Goal: Transaction & Acquisition: Register for event/course

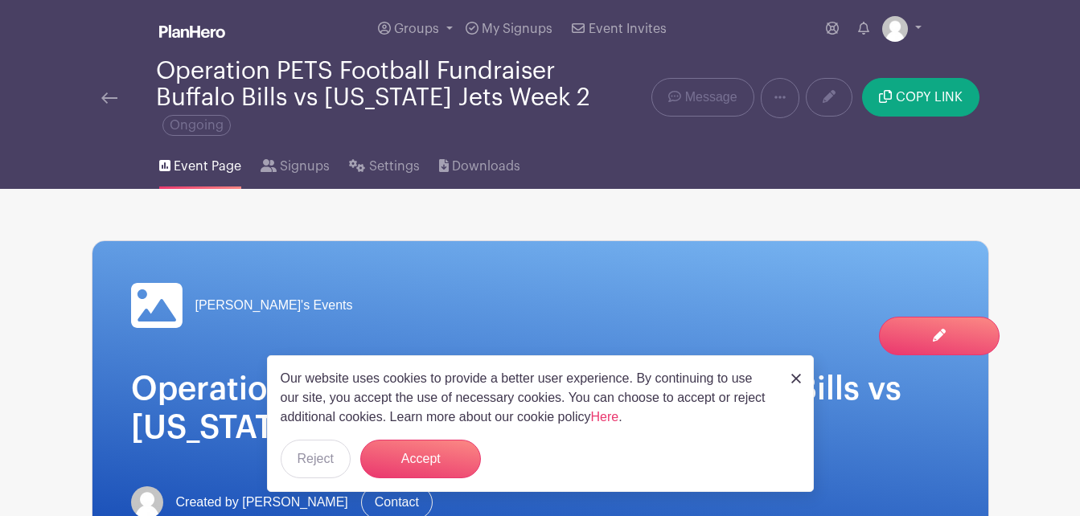
click at [434, 476] on button "Accept" at bounding box center [420, 459] width 121 height 39
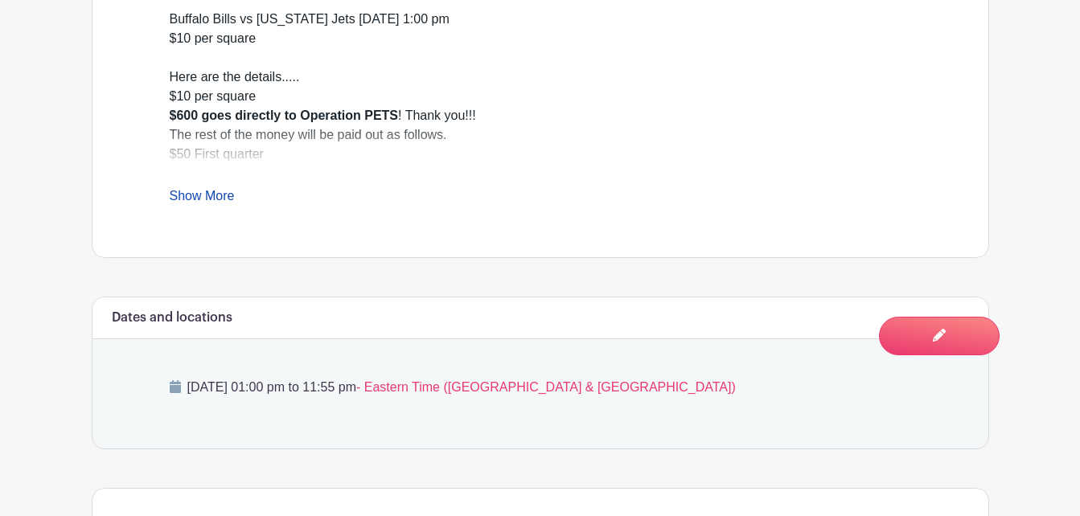
scroll to position [748, 0]
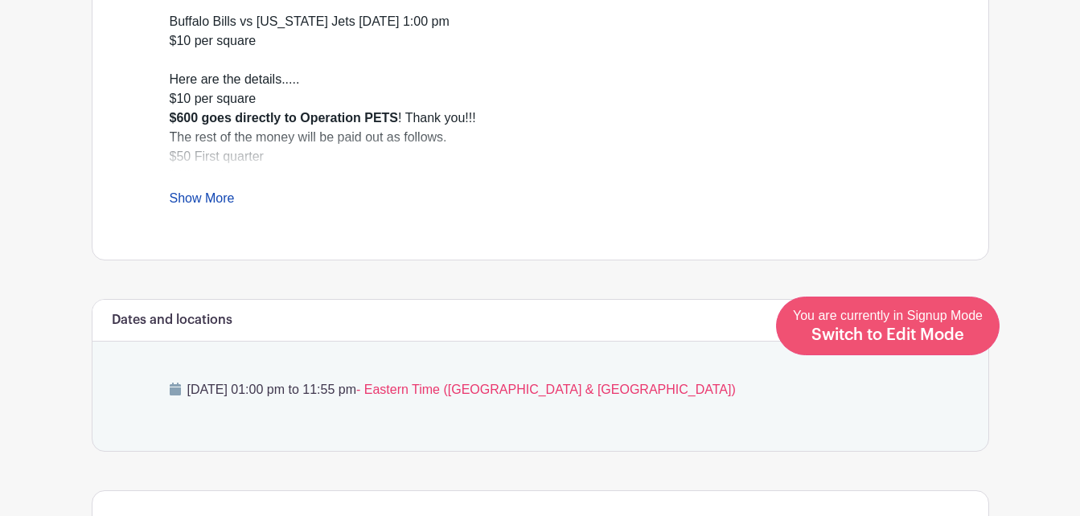
click at [923, 338] on span "Switch to Edit Mode" at bounding box center [887, 335] width 153 height 16
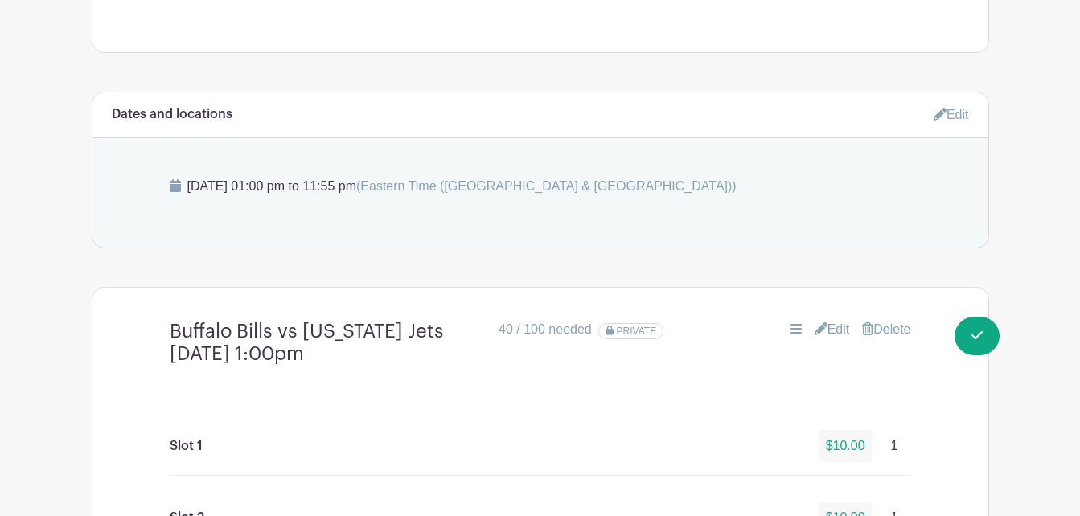
scroll to position [994, 0]
click at [834, 331] on link "Edit" at bounding box center [831, 327] width 35 height 19
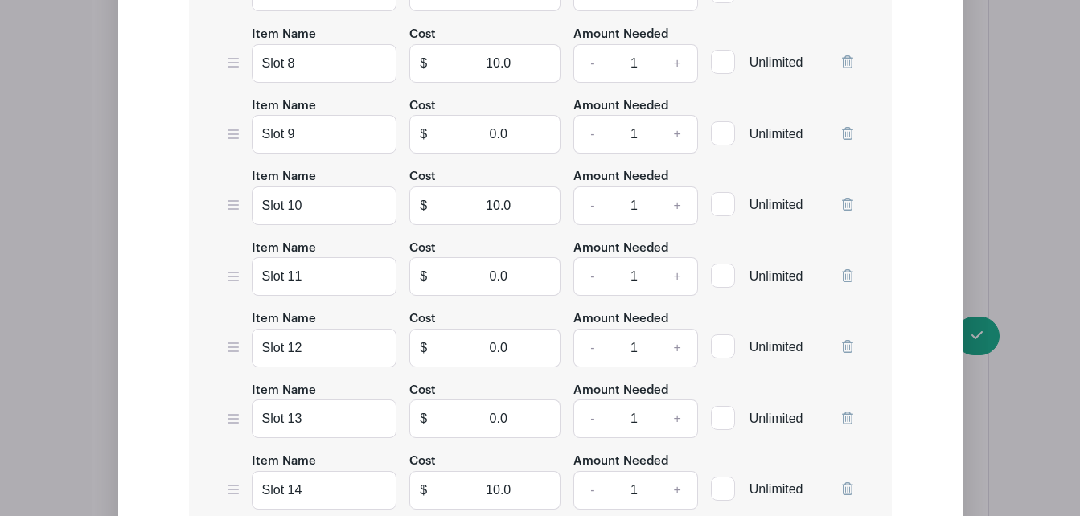
scroll to position [2151, 0]
click at [532, 490] on input "10.0" at bounding box center [499, 489] width 124 height 39
type input "1"
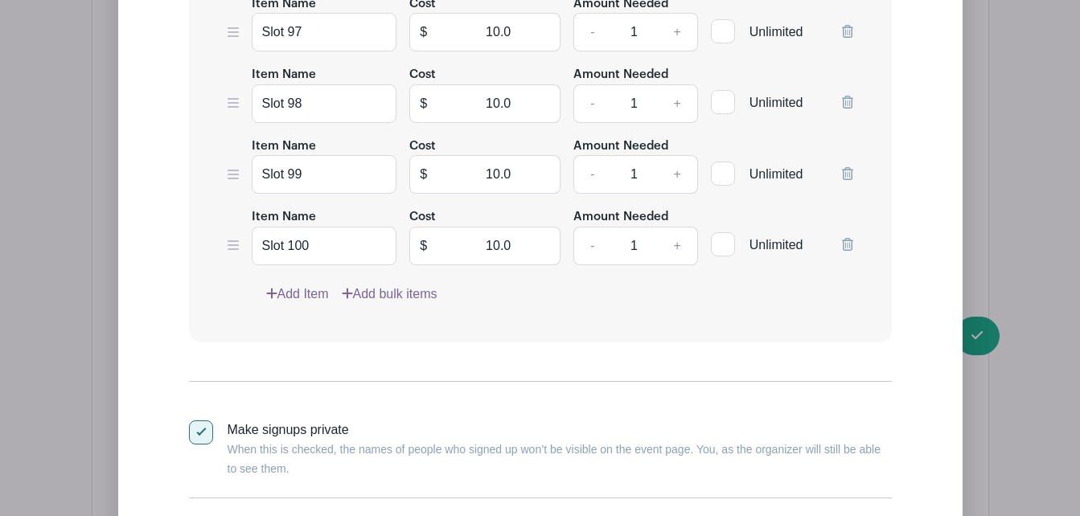
scroll to position [8515, 0]
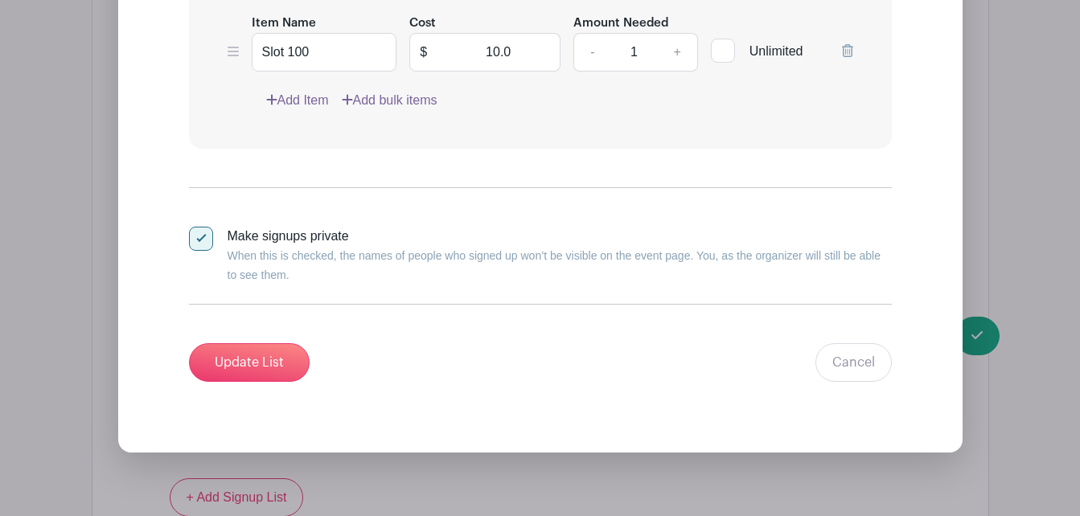
type input "0"
click at [278, 368] on input "Update List" at bounding box center [249, 362] width 121 height 39
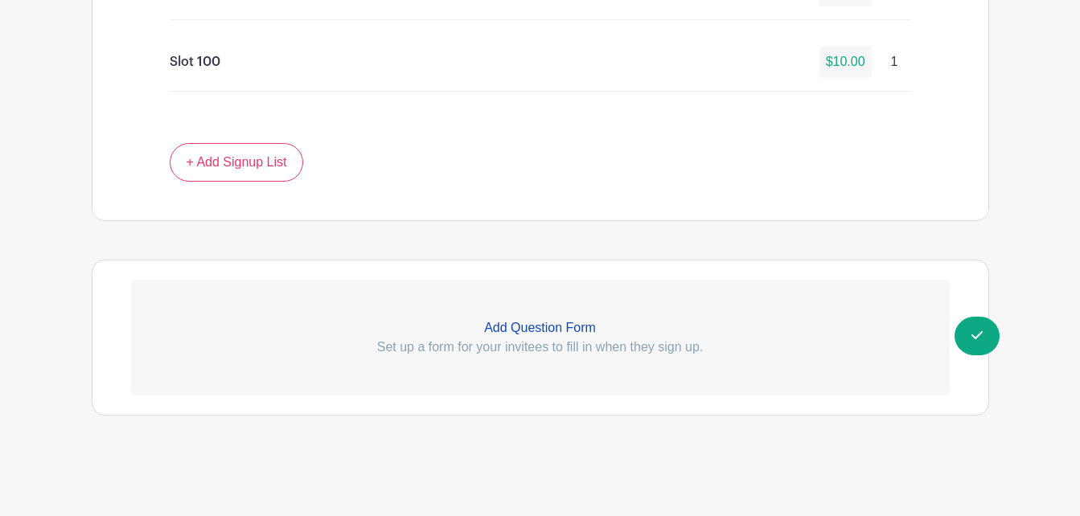
scroll to position [8459, 0]
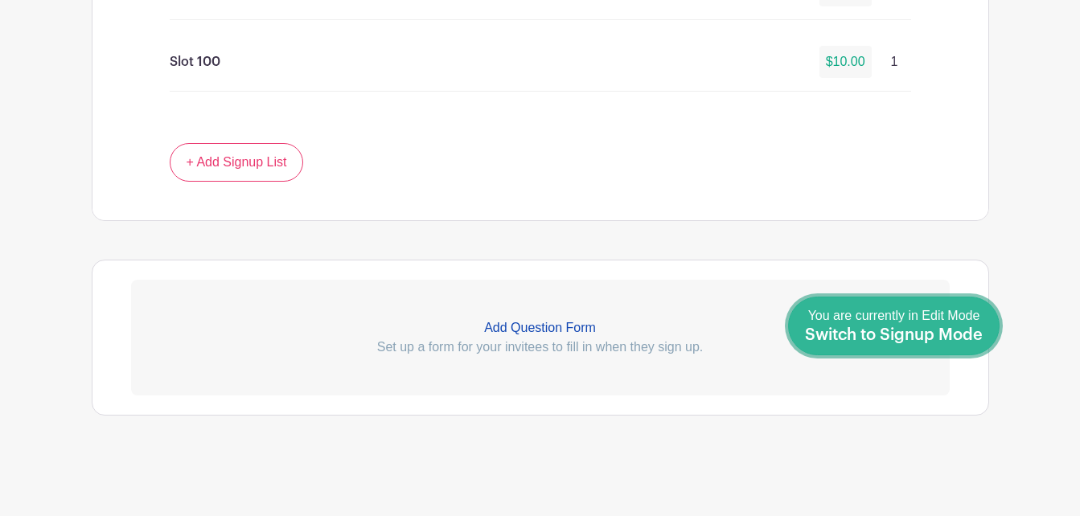
click at [957, 334] on span "Switch to Signup Mode" at bounding box center [894, 335] width 178 height 16
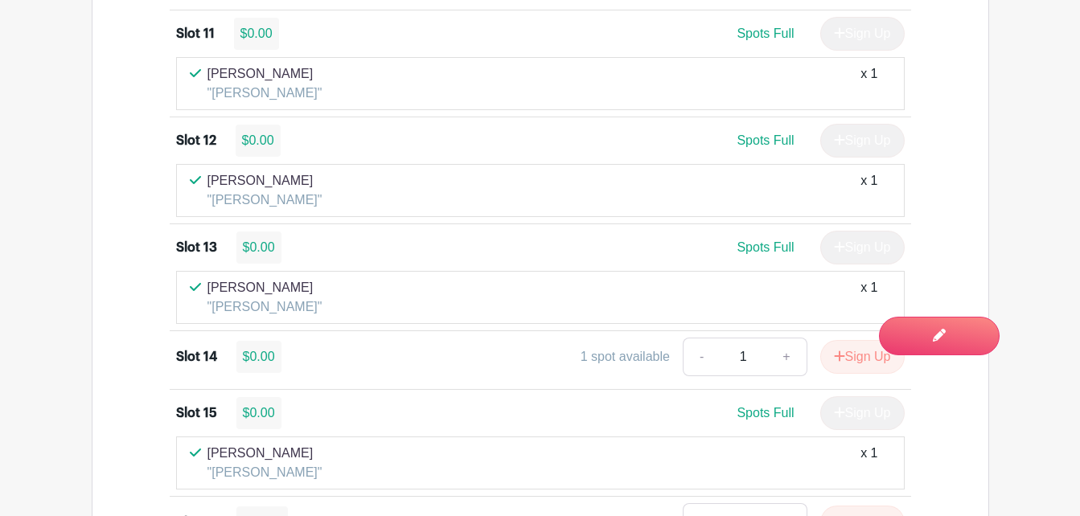
scroll to position [2186, 0]
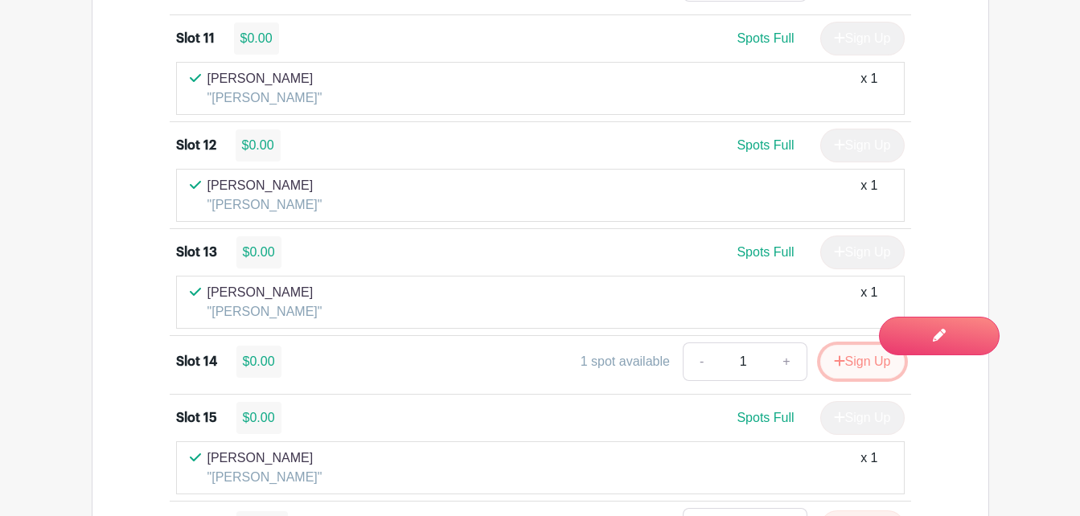
click at [856, 379] on button "Sign Up" at bounding box center [862, 362] width 84 height 34
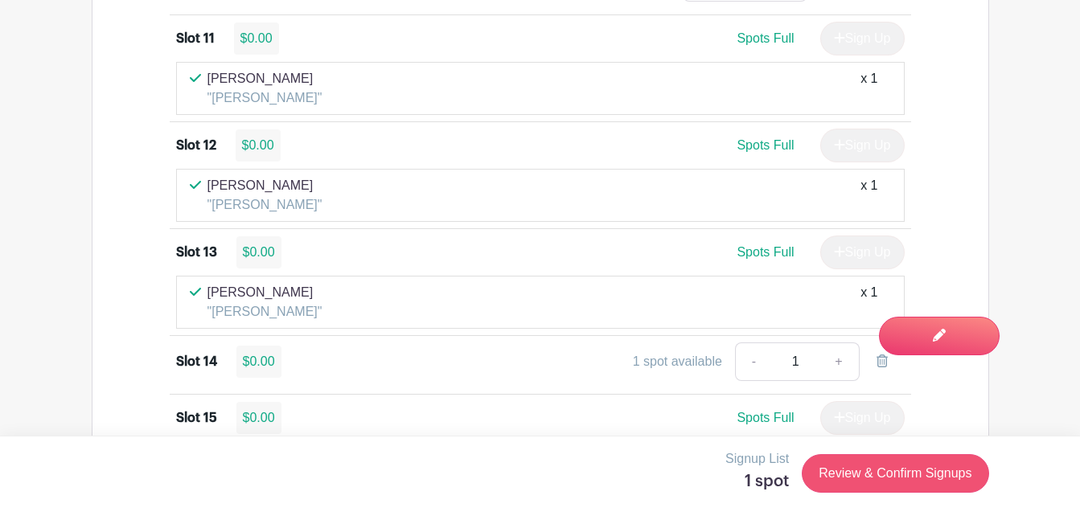
click at [893, 483] on link "Review & Confirm Signups" at bounding box center [894, 473] width 187 height 39
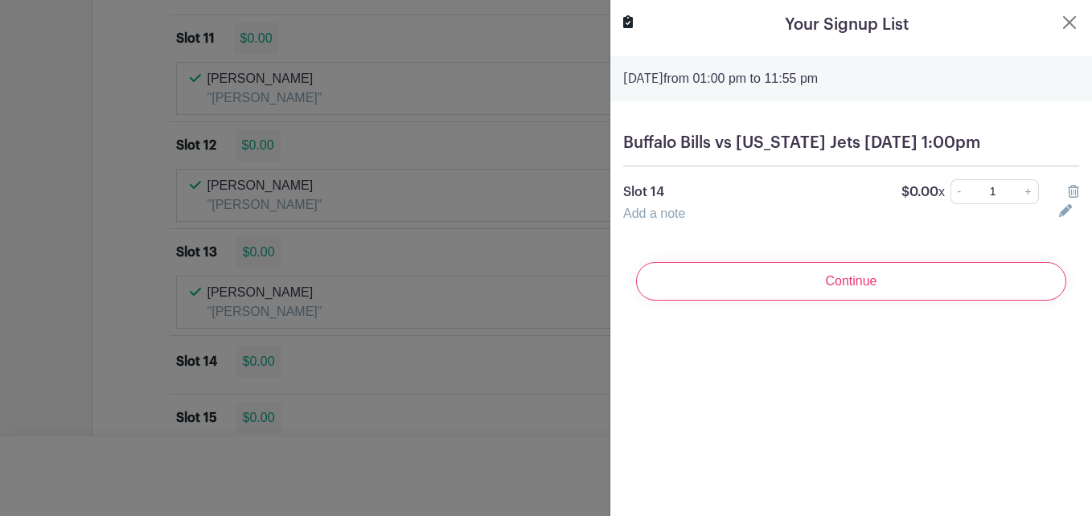
click at [671, 220] on link "Add a note" at bounding box center [654, 214] width 62 height 14
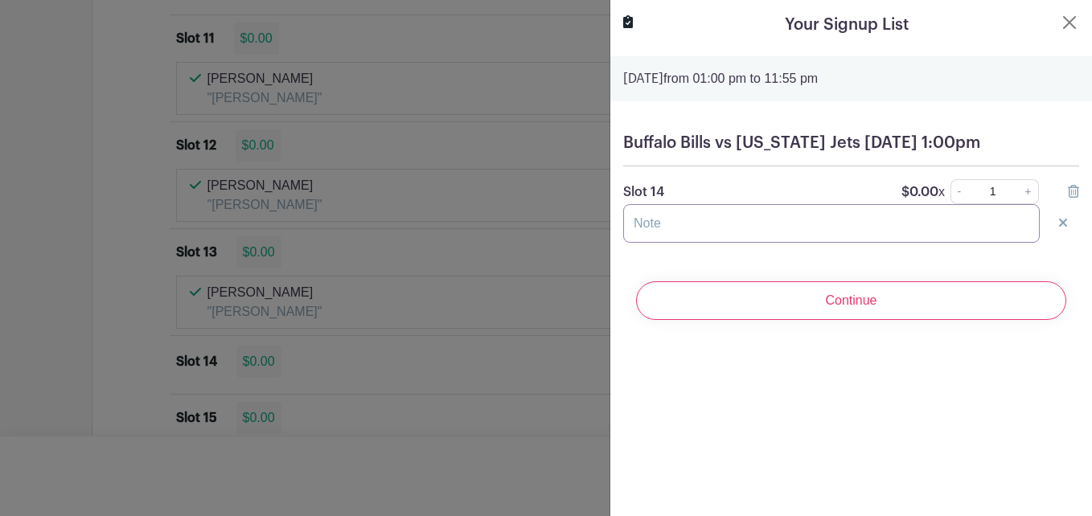
click at [741, 243] on input "text" at bounding box center [831, 223] width 416 height 39
type input "[PERSON_NAME]"
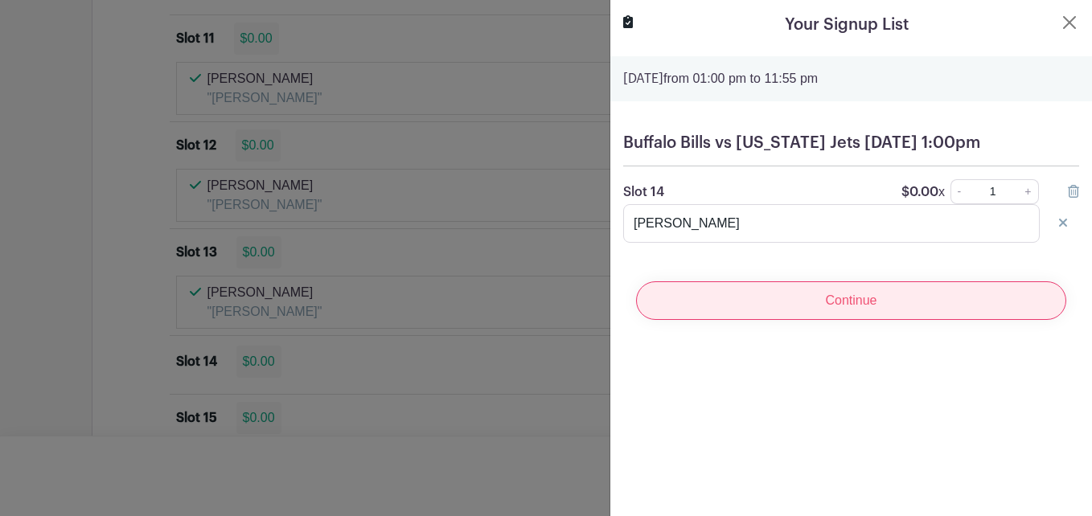
click at [859, 320] on input "Continue" at bounding box center [851, 300] width 430 height 39
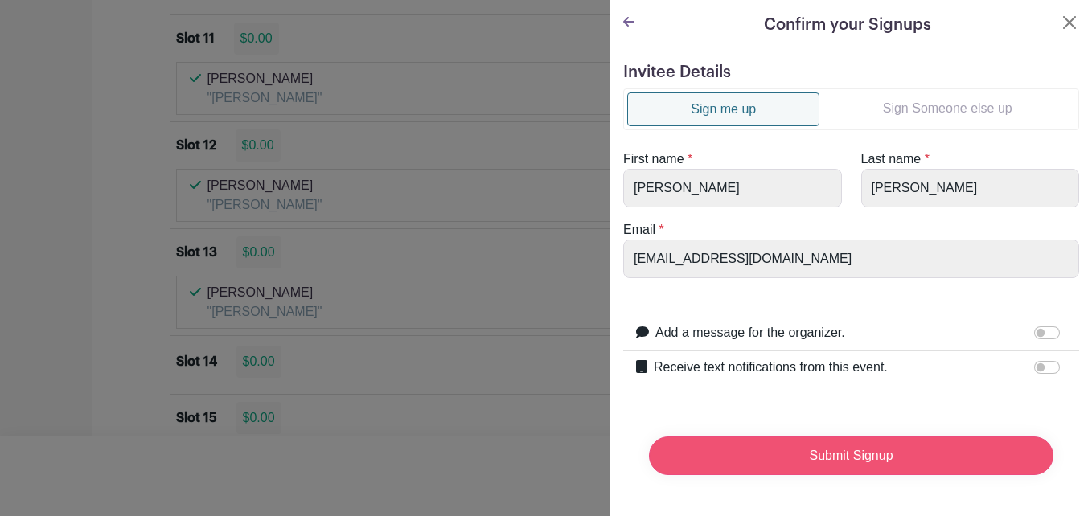
click at [842, 461] on input "Submit Signup" at bounding box center [851, 456] width 404 height 39
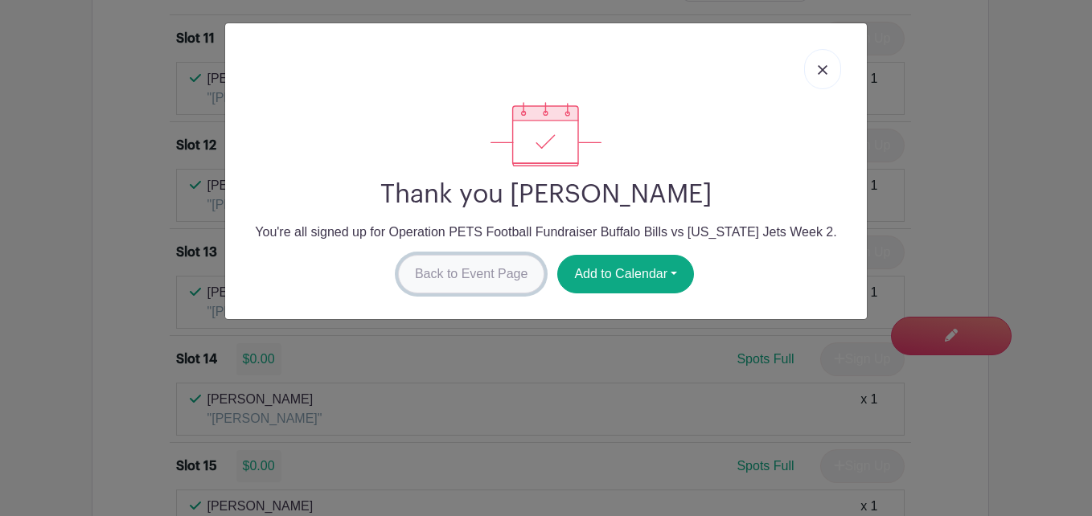
click at [489, 277] on link "Back to Event Page" at bounding box center [471, 274] width 147 height 39
